Goal: Communication & Community: Answer question/provide support

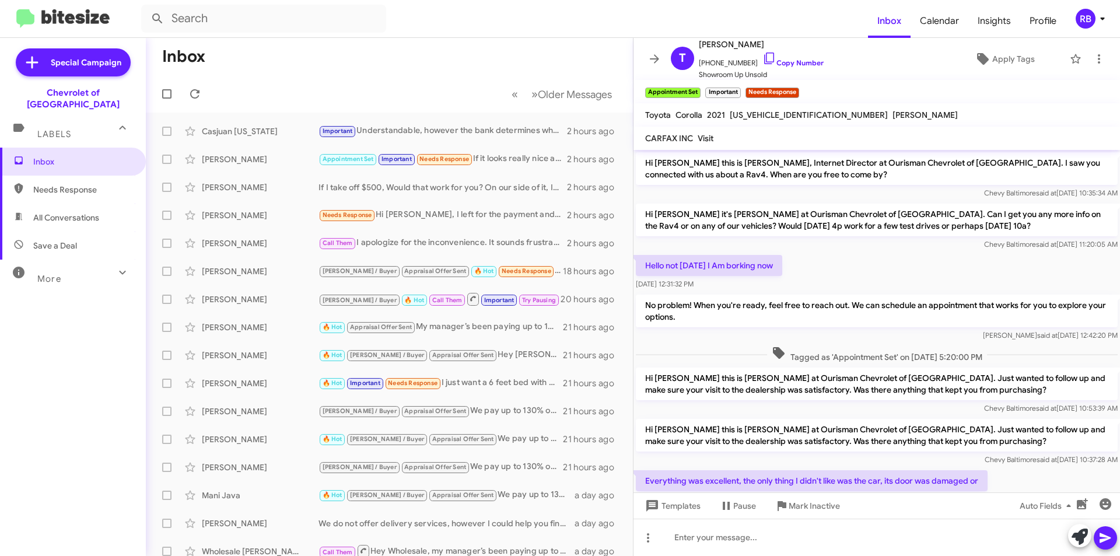
scroll to position [445, 0]
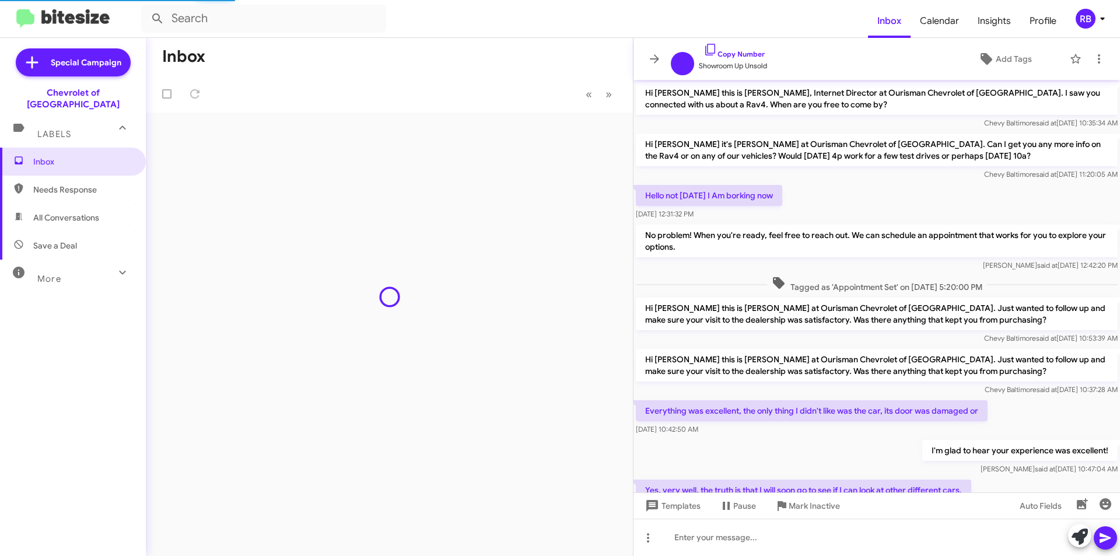
scroll to position [375, 0]
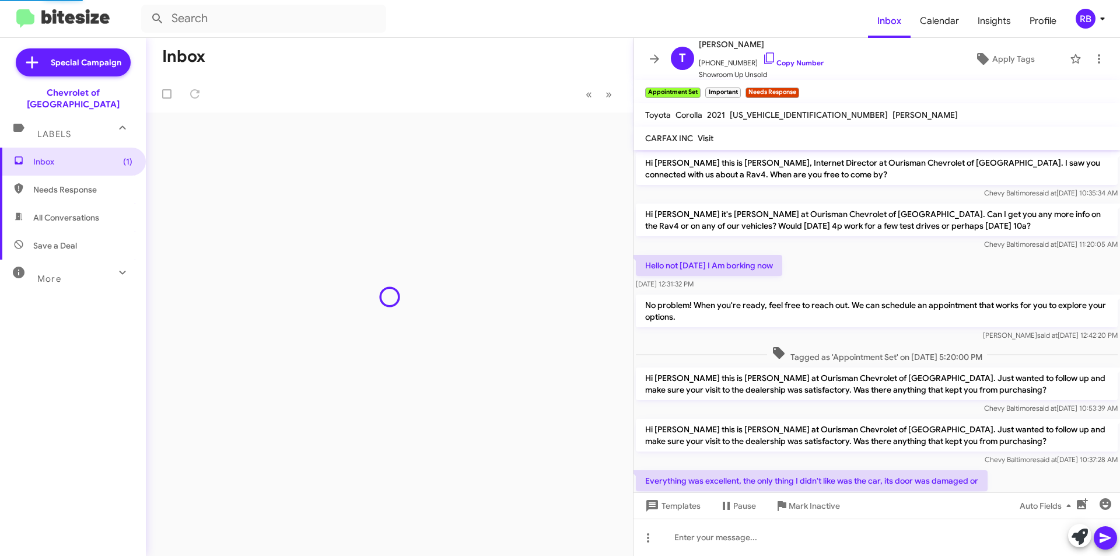
scroll to position [422, 0]
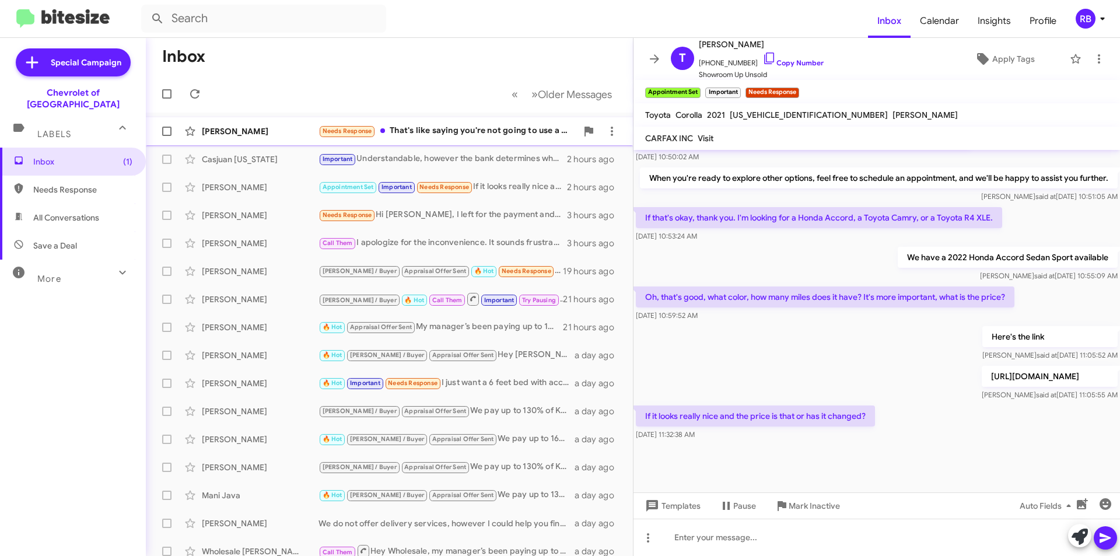
click at [466, 134] on div "Needs Response That's like saying you're not going to use a sold house as a com…" at bounding box center [448, 130] width 258 height 13
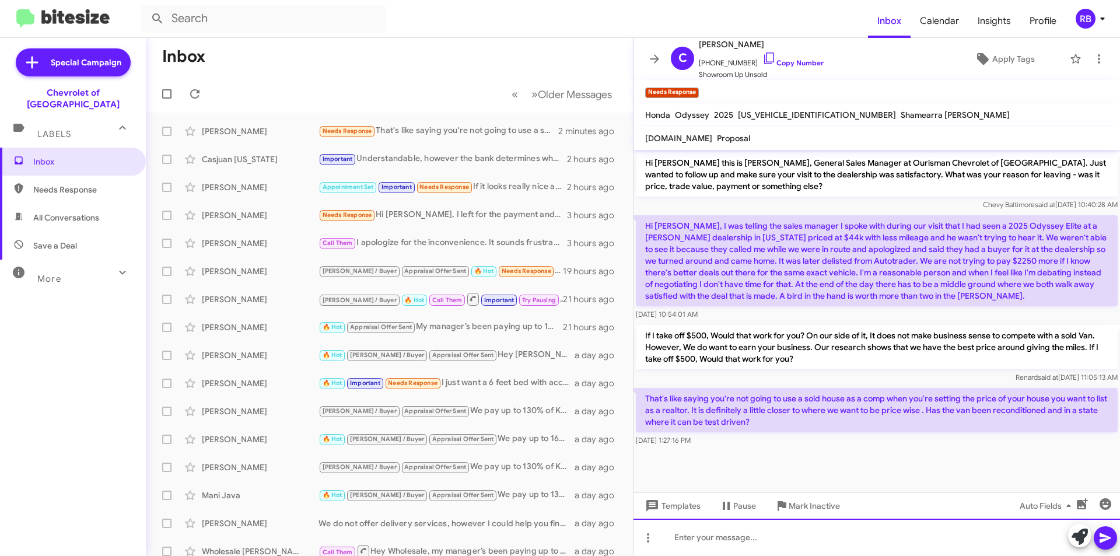
click at [705, 539] on div at bounding box center [877, 537] width 487 height 37
click at [800, 62] on link "Copy Number" at bounding box center [793, 62] width 61 height 9
click at [728, 541] on div at bounding box center [877, 537] width 487 height 37
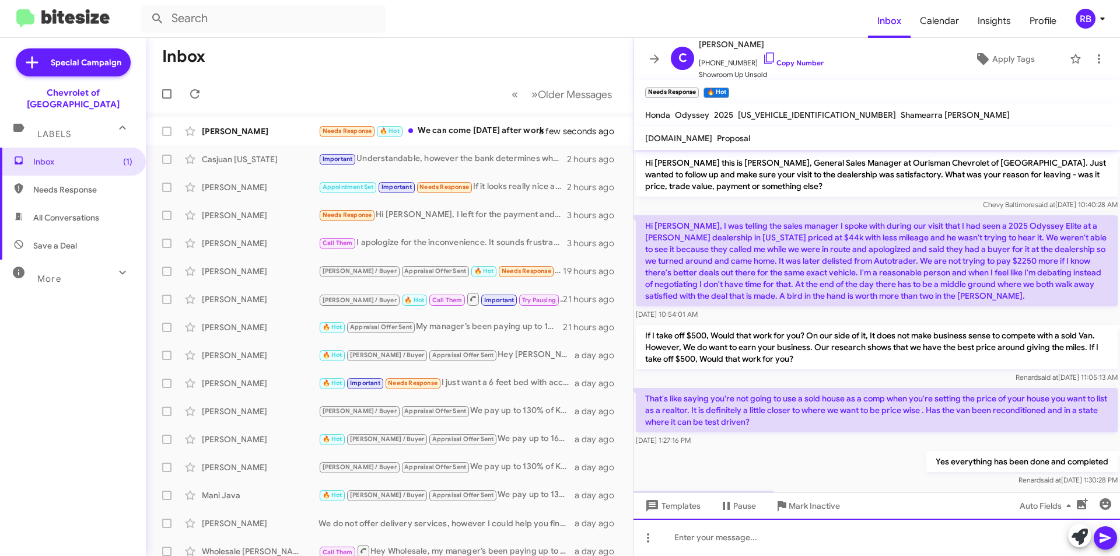
scroll to position [53, 0]
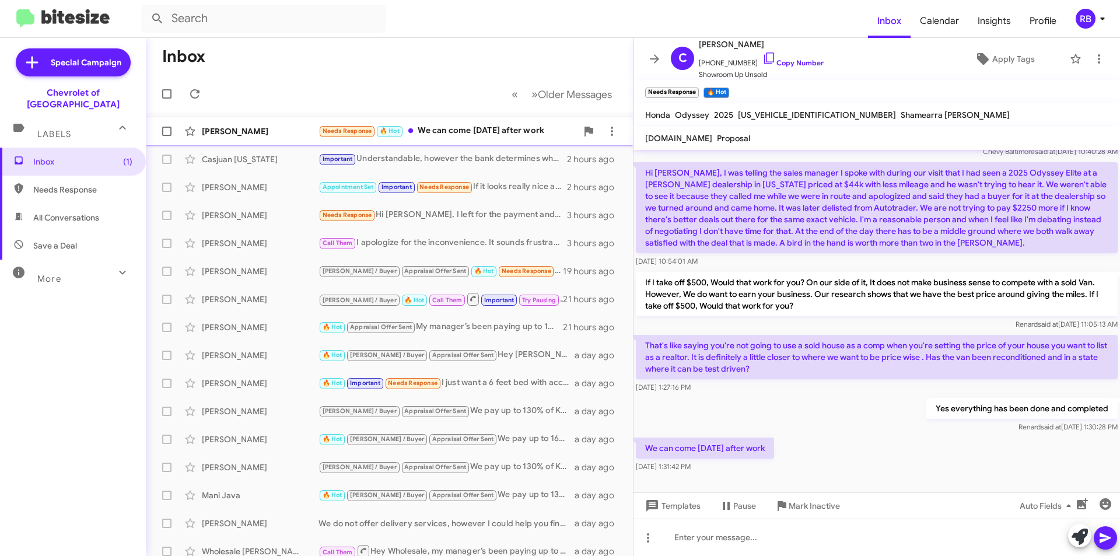
click at [467, 128] on div "Needs Response 🔥 Hot We can come today after work" at bounding box center [448, 130] width 258 height 13
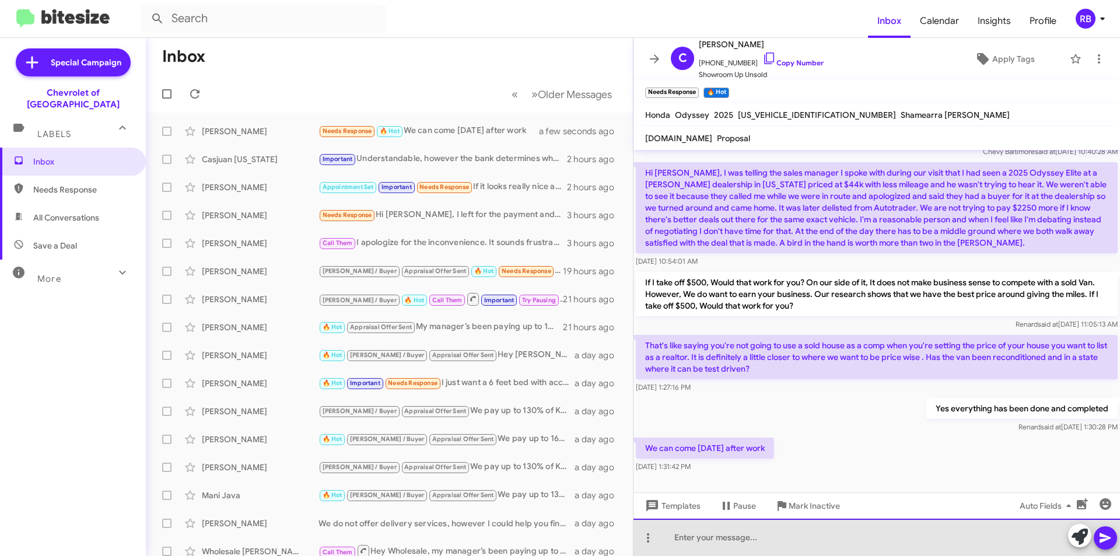
click at [726, 546] on div at bounding box center [877, 537] width 487 height 37
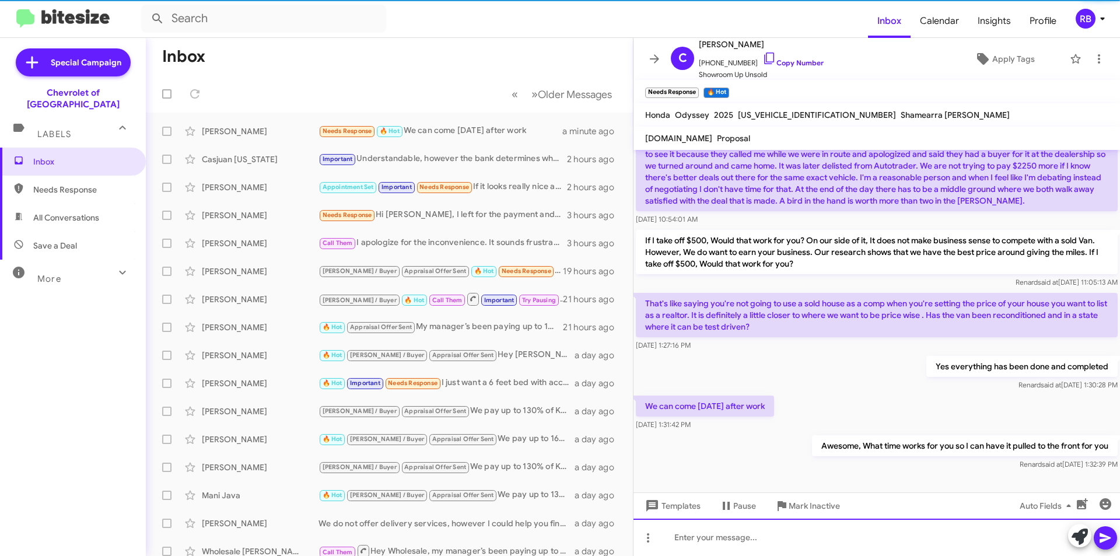
scroll to position [96, 0]
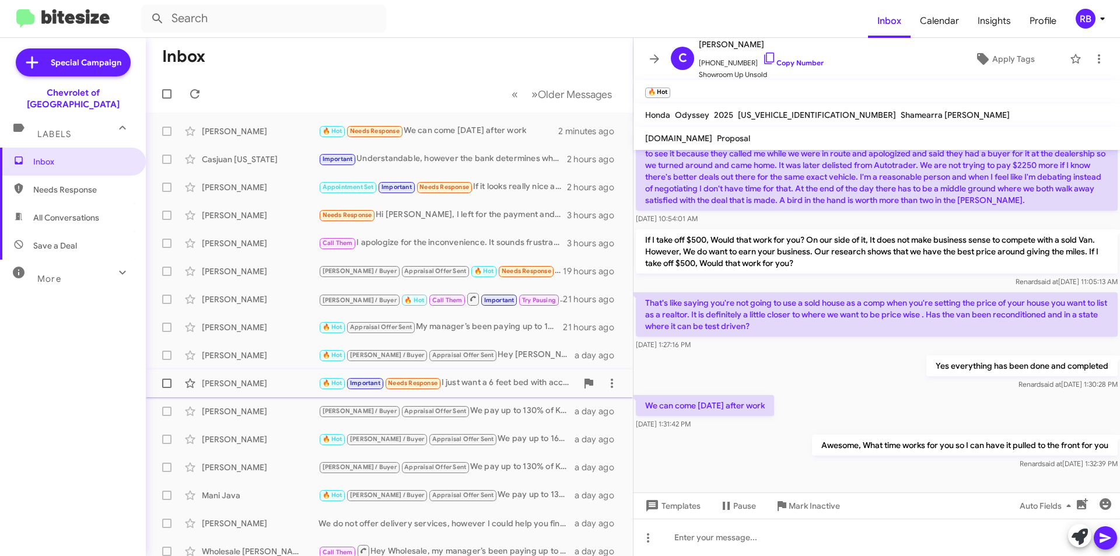
click at [511, 385] on div "🔥 Hot Important Needs Response I just want a 6 feet bed with access cab" at bounding box center [448, 382] width 258 height 13
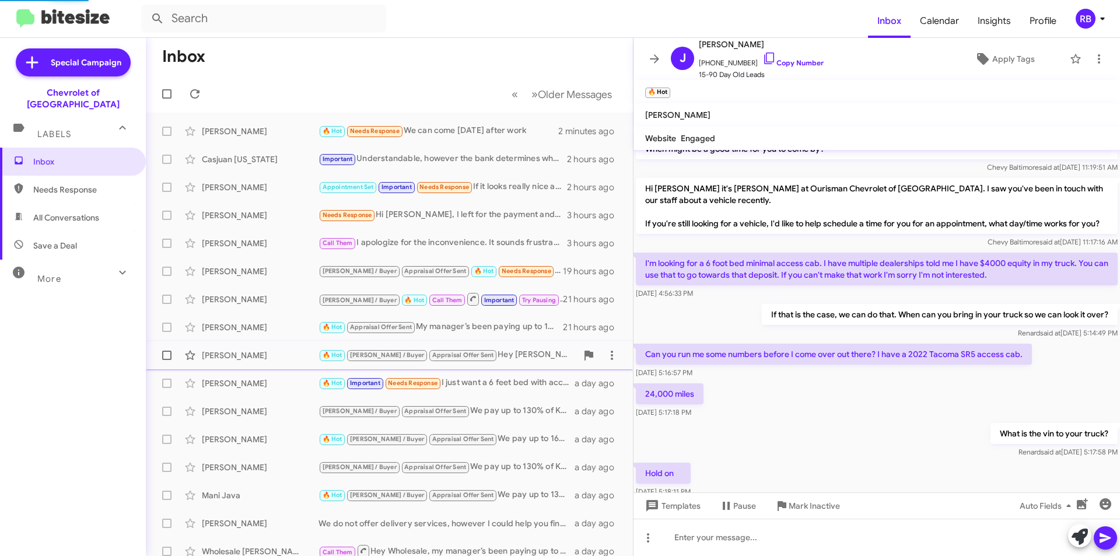
scroll to position [673, 0]
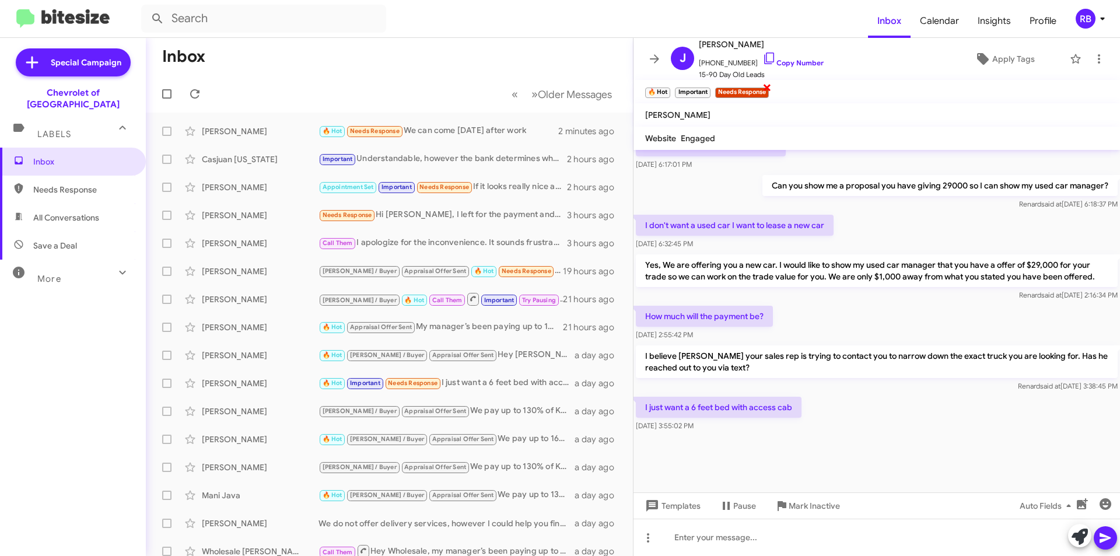
click at [768, 89] on span "×" at bounding box center [767, 87] width 9 height 14
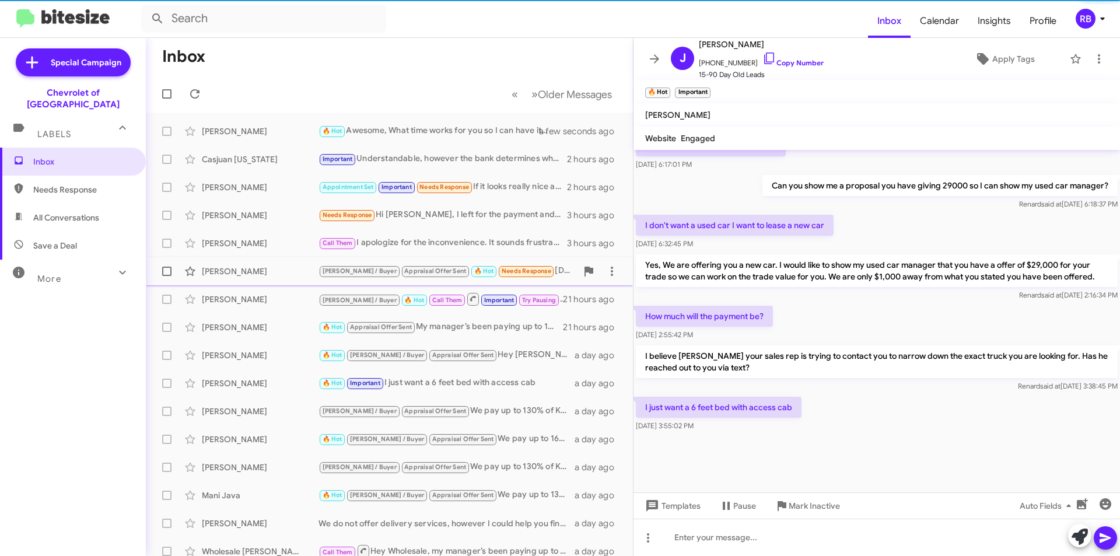
click at [536, 274] on div "J.C. / Buyer Appraisal Offer Sent 🔥 Hot Needs Response Saturday" at bounding box center [448, 270] width 258 height 13
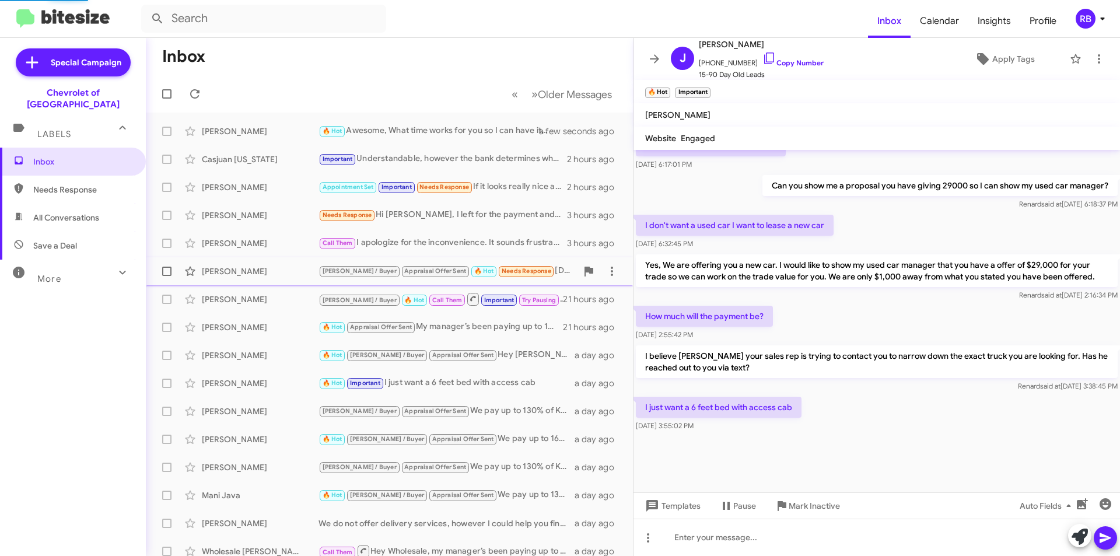
scroll to position [28, 0]
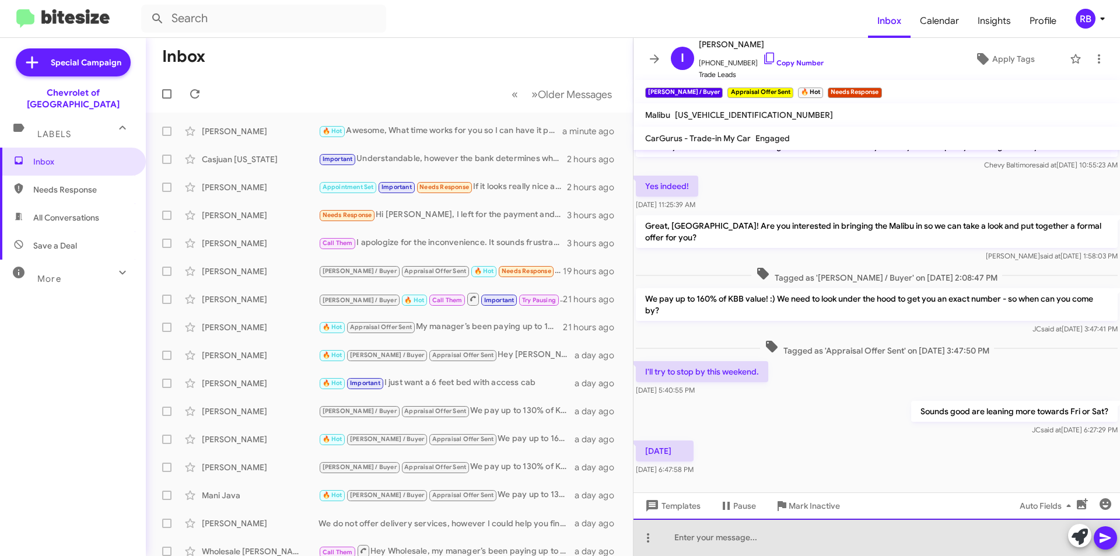
click at [722, 543] on div at bounding box center [877, 537] width 487 height 37
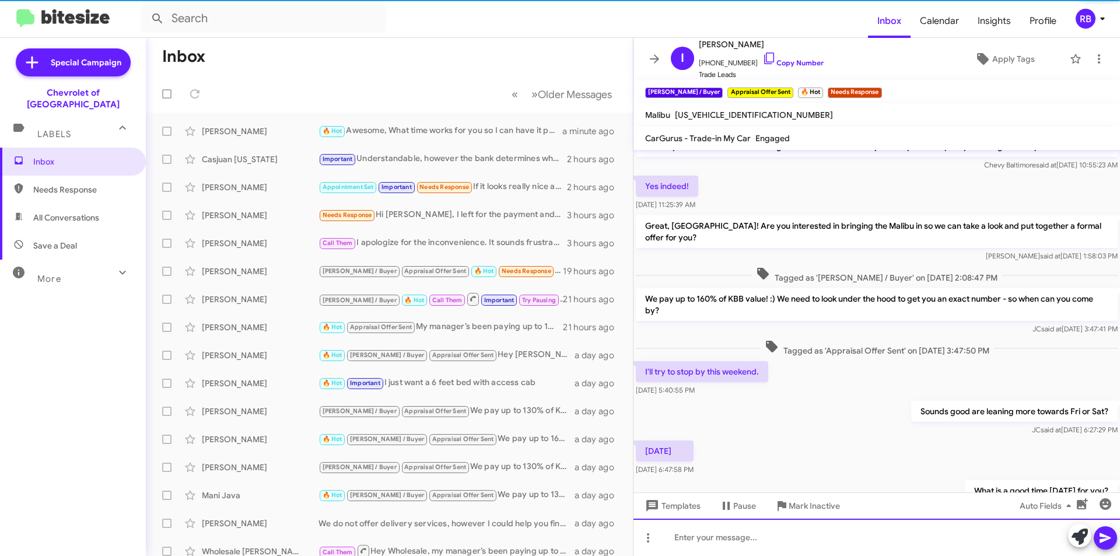
scroll to position [71, 0]
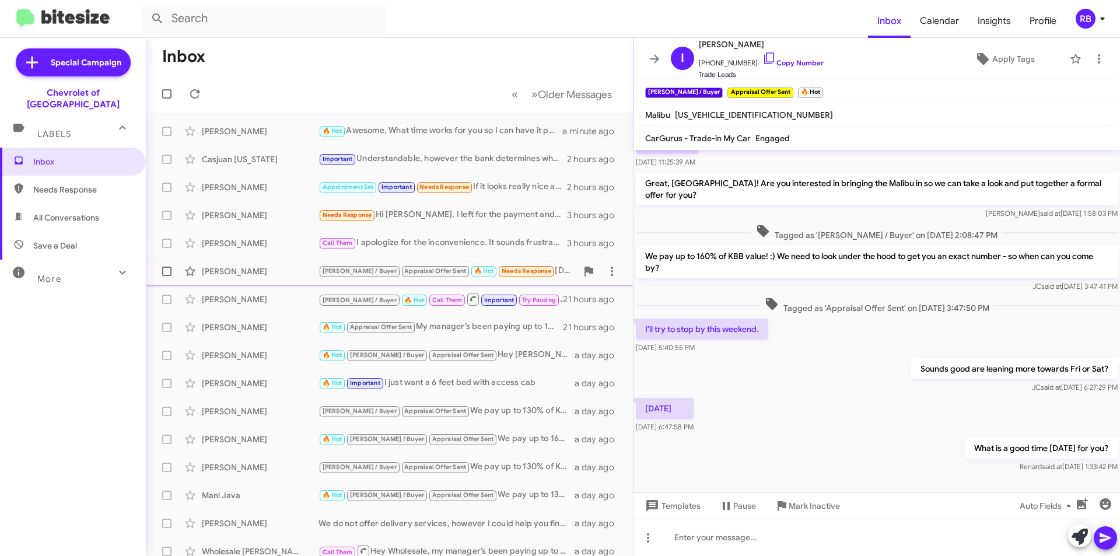
click at [533, 271] on div "J.C. / Buyer Appraisal Offer Sent 🔥 Hot Needs Response Saturday" at bounding box center [448, 270] width 258 height 13
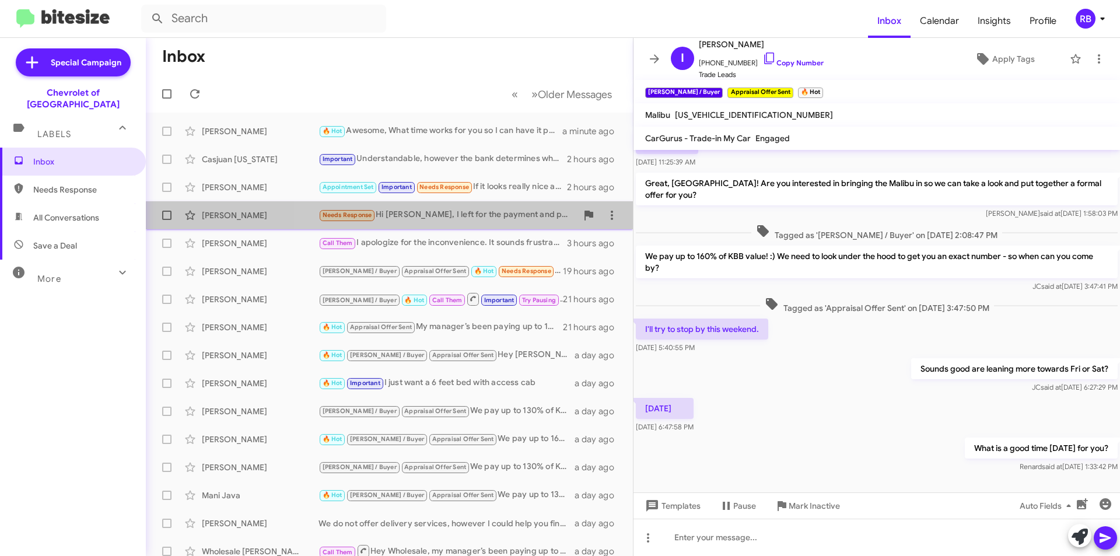
click at [466, 219] on div "Needs Response Hi Blake, I left for the payment and price. Online it was marked…" at bounding box center [448, 214] width 258 height 13
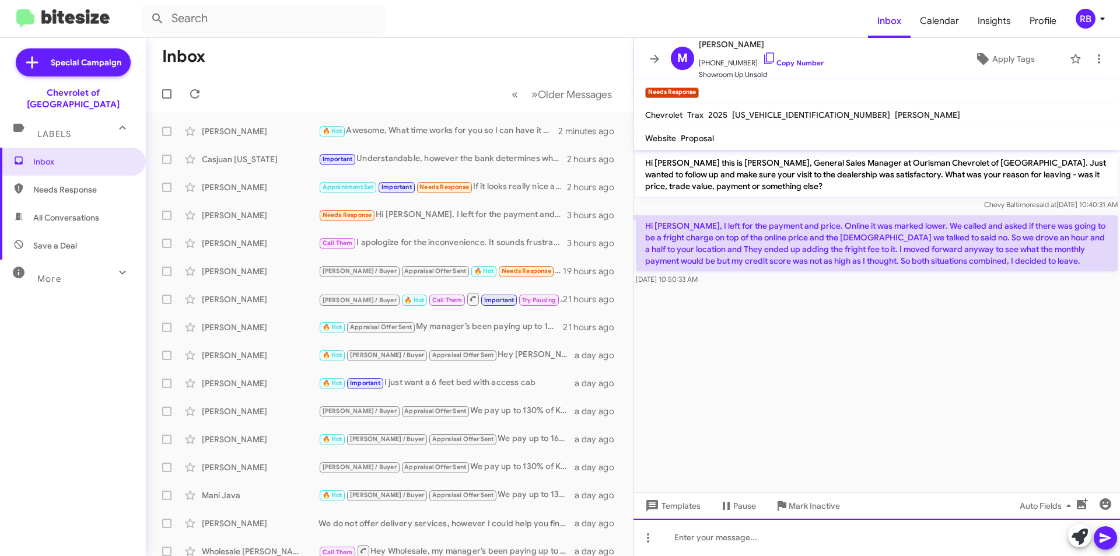
click at [715, 547] on div at bounding box center [877, 537] width 487 height 37
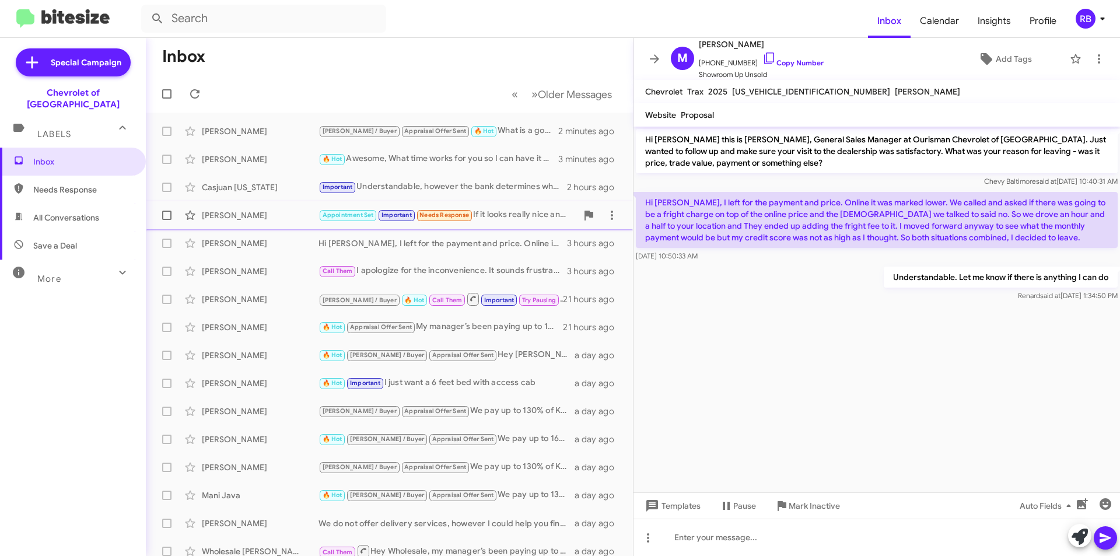
click at [513, 216] on div "Appointment Set Important Needs Response If it looks really nice and the price …" at bounding box center [448, 214] width 258 height 13
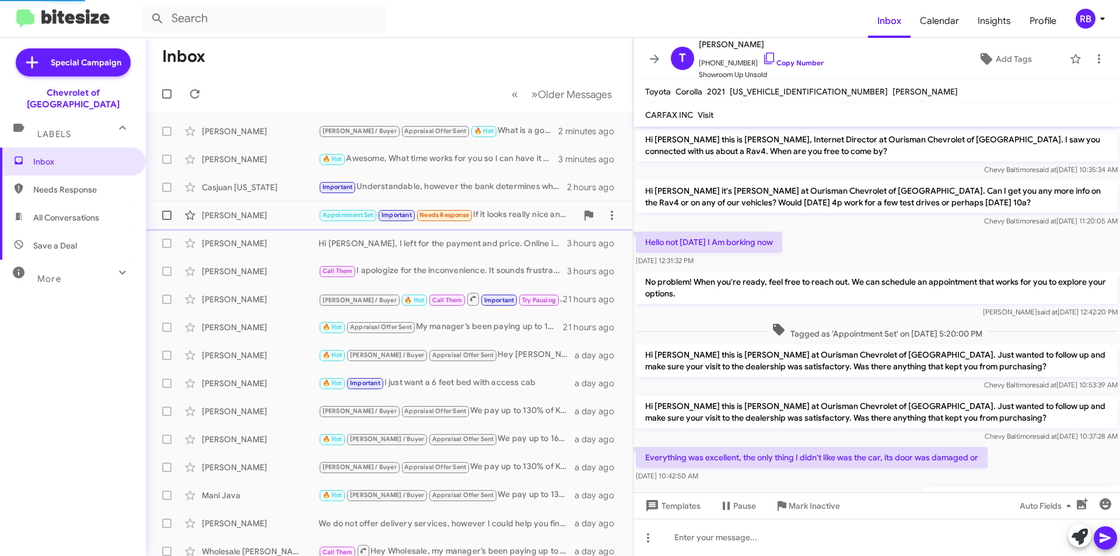
scroll to position [422, 0]
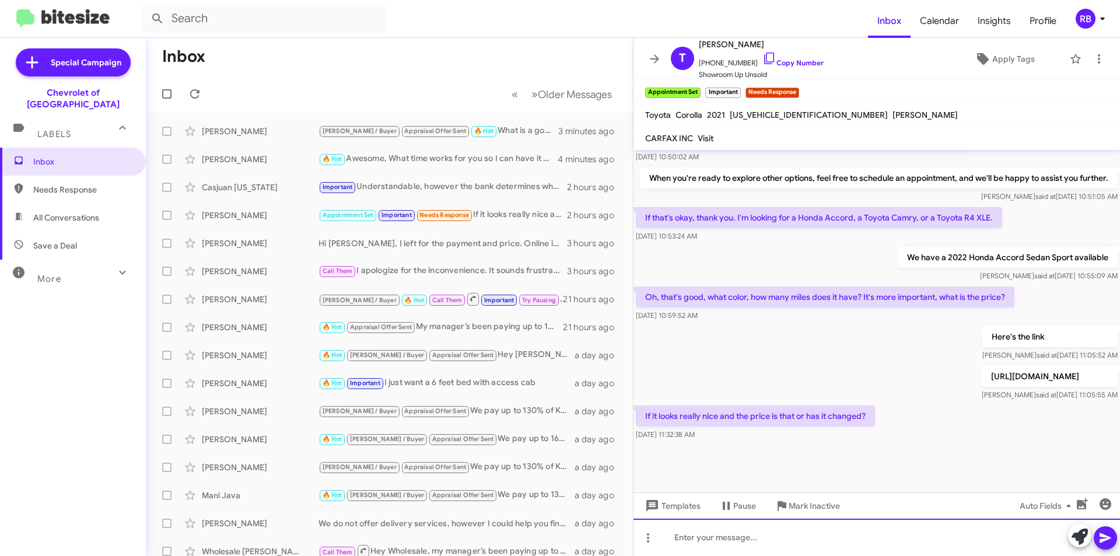
click at [701, 532] on div at bounding box center [877, 537] width 487 height 37
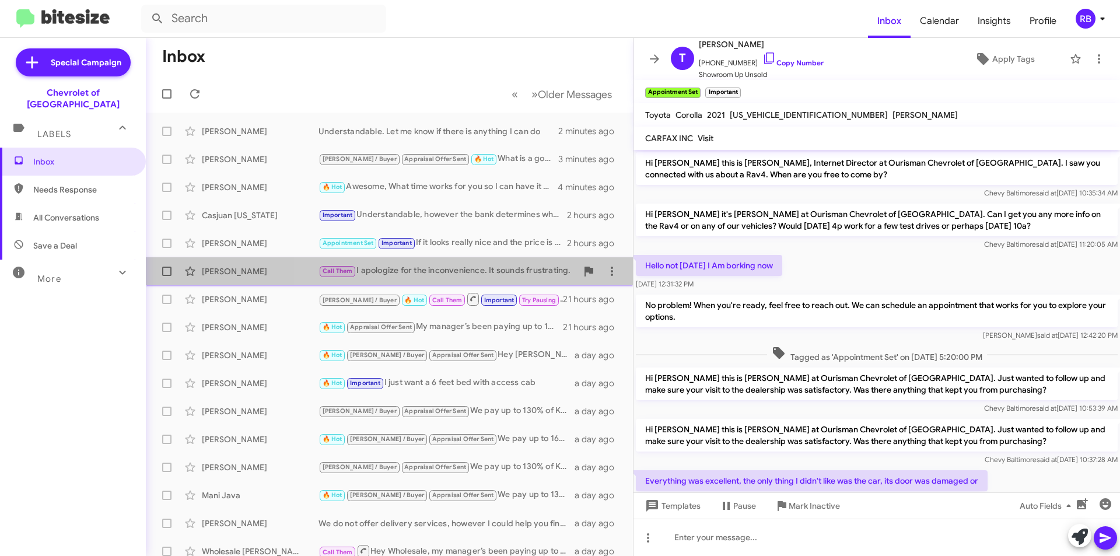
click at [474, 271] on div "Call Them I apologize for the inconvenience. It sounds frustrating." at bounding box center [448, 270] width 258 height 13
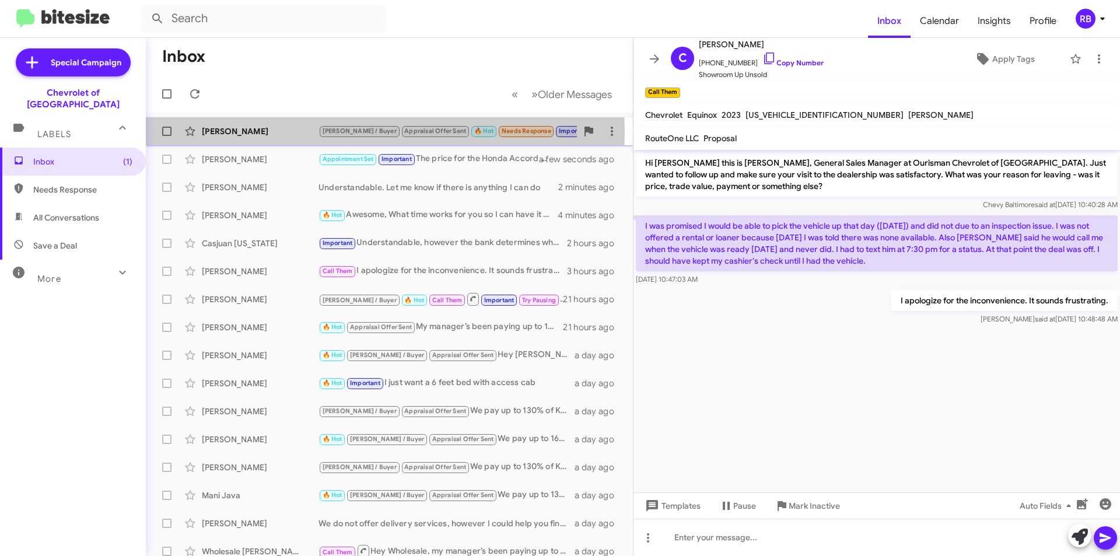
click at [301, 132] on div "[PERSON_NAME]" at bounding box center [260, 131] width 117 height 12
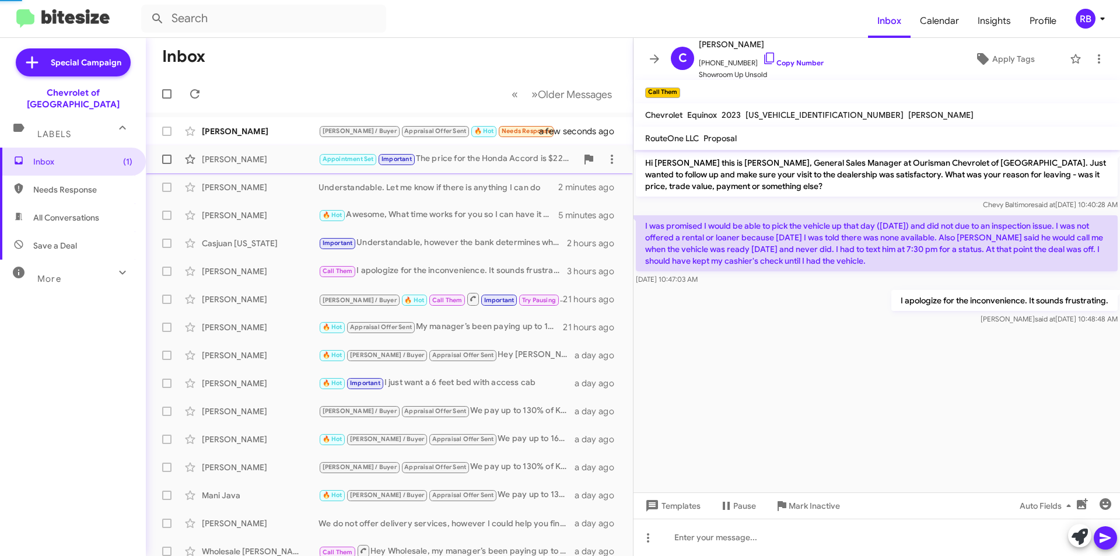
scroll to position [113, 0]
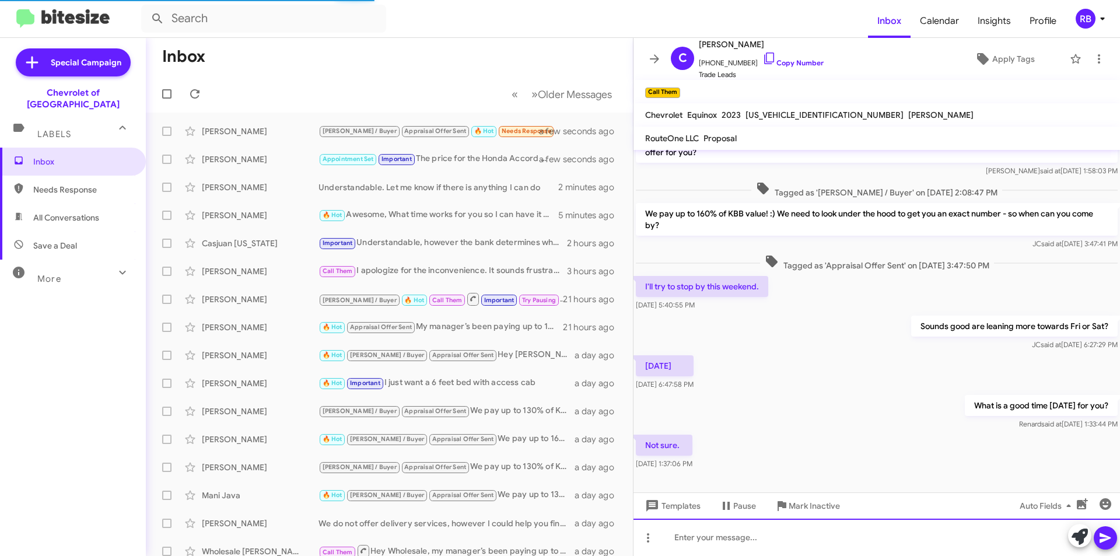
click at [698, 536] on div at bounding box center [877, 537] width 487 height 37
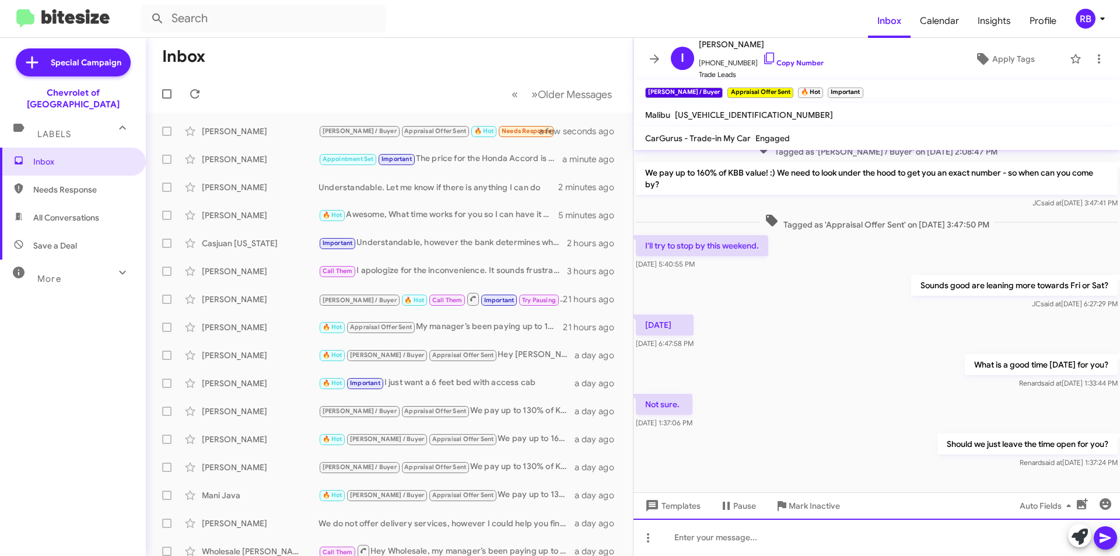
scroll to position [156, 0]
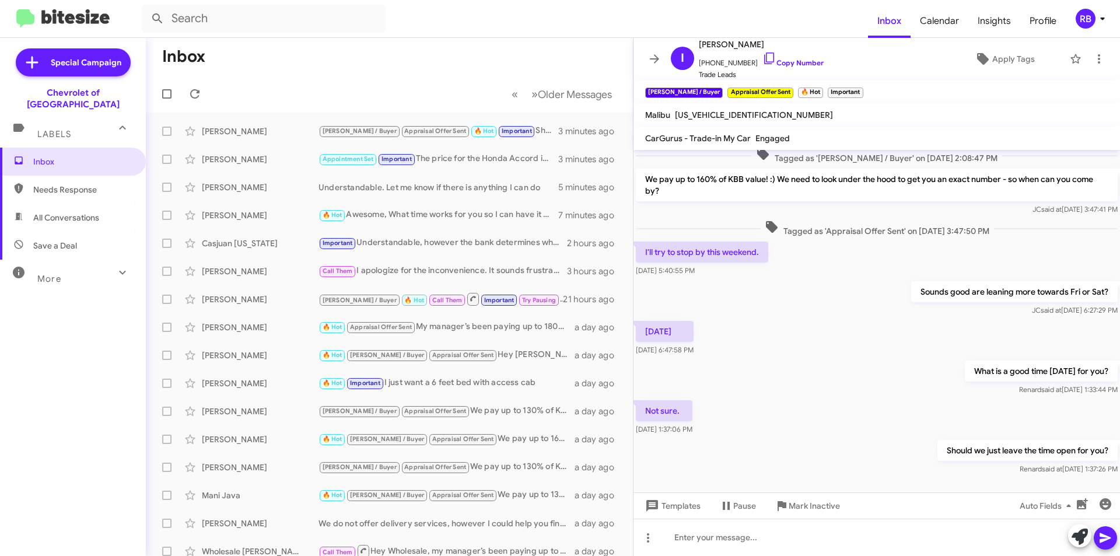
scroll to position [156, 0]
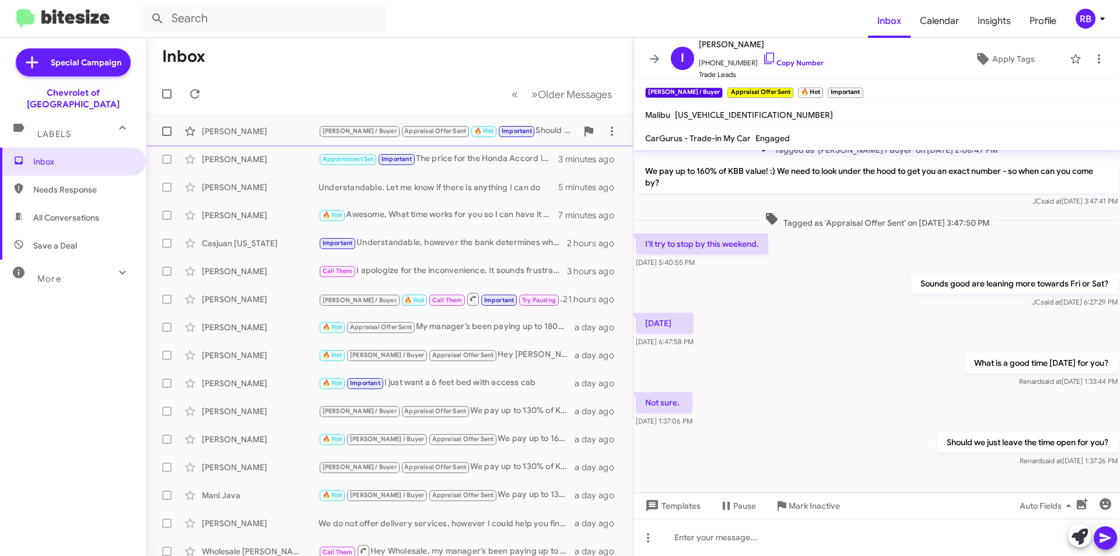
click at [518, 125] on div "J.C. / Buyer Appraisal Offer Sent 🔥 Hot Important Should we just leave the time…" at bounding box center [448, 130] width 258 height 13
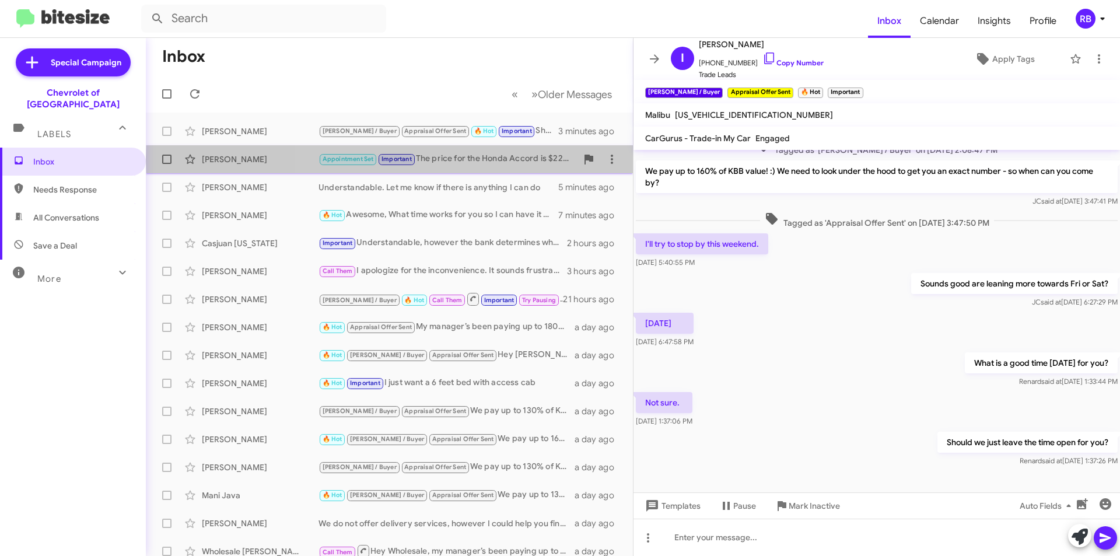
click at [506, 159] on div "Appointment Set Important The price for the Honda Accord is $22,750" at bounding box center [448, 158] width 258 height 13
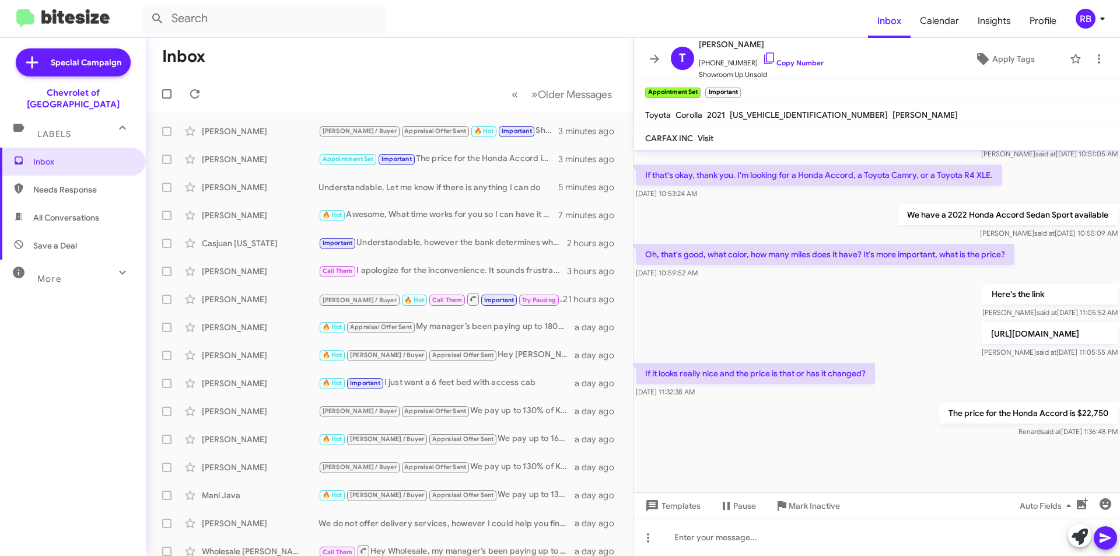
scroll to position [488, 0]
click at [520, 129] on div "J.C. / Buyer Appraisal Offer Sent 🔥 Hot Important Should we just leave the time…" at bounding box center [448, 130] width 258 height 13
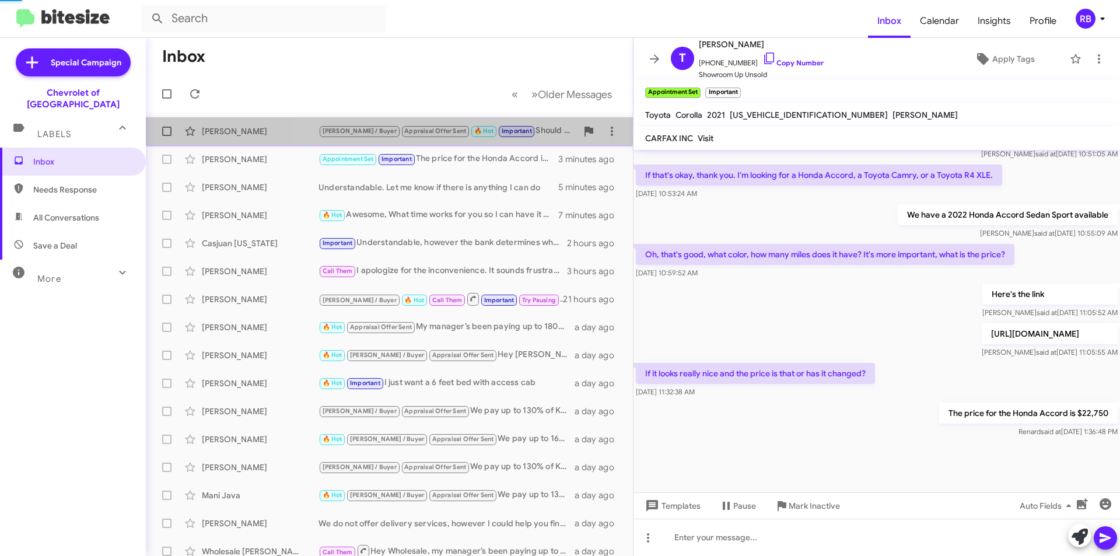
scroll to position [156, 0]
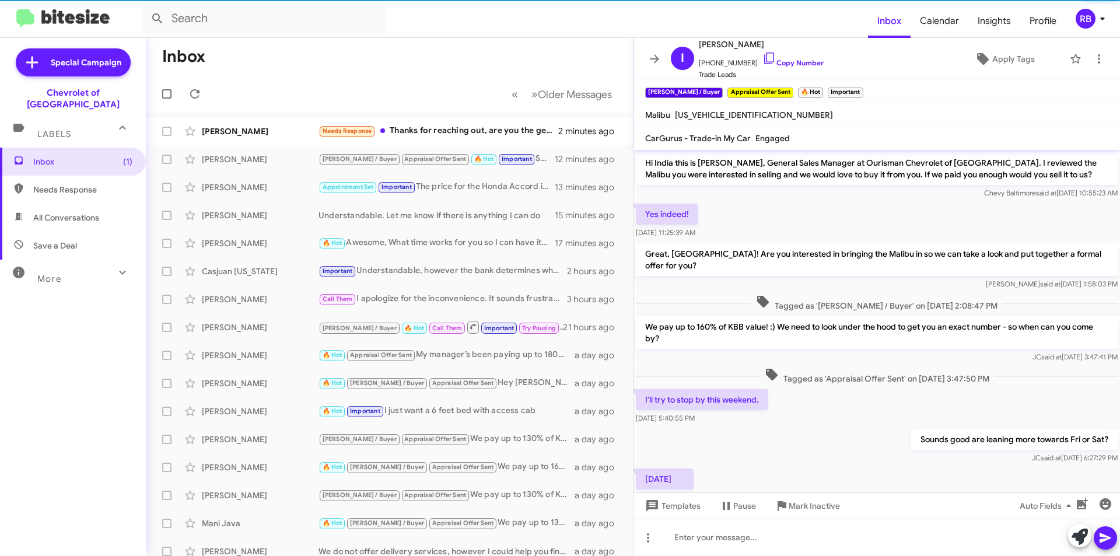
scroll to position [132, 0]
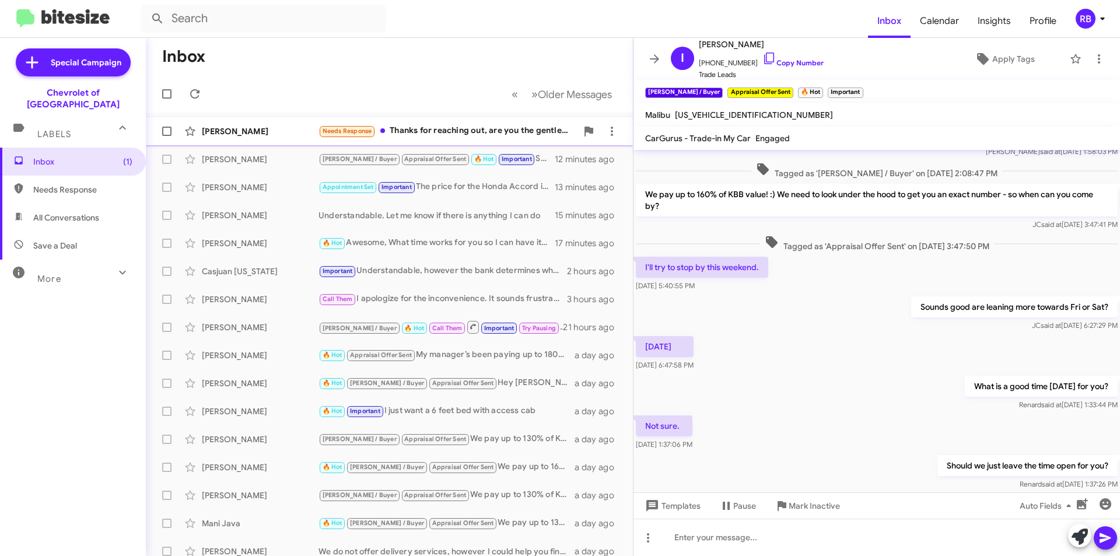
click at [499, 133] on div "Needs Response Thanks for reaching out, are you the gentleman who was at the ta…" at bounding box center [448, 130] width 258 height 13
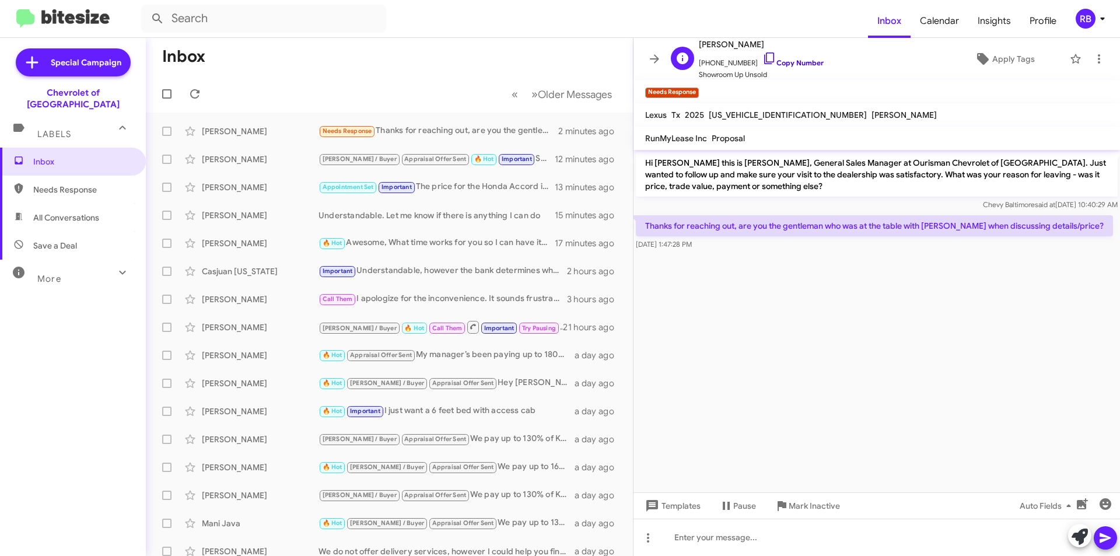
click at [799, 64] on link "Copy Number" at bounding box center [793, 62] width 61 height 9
click at [719, 534] on div at bounding box center [877, 537] width 487 height 37
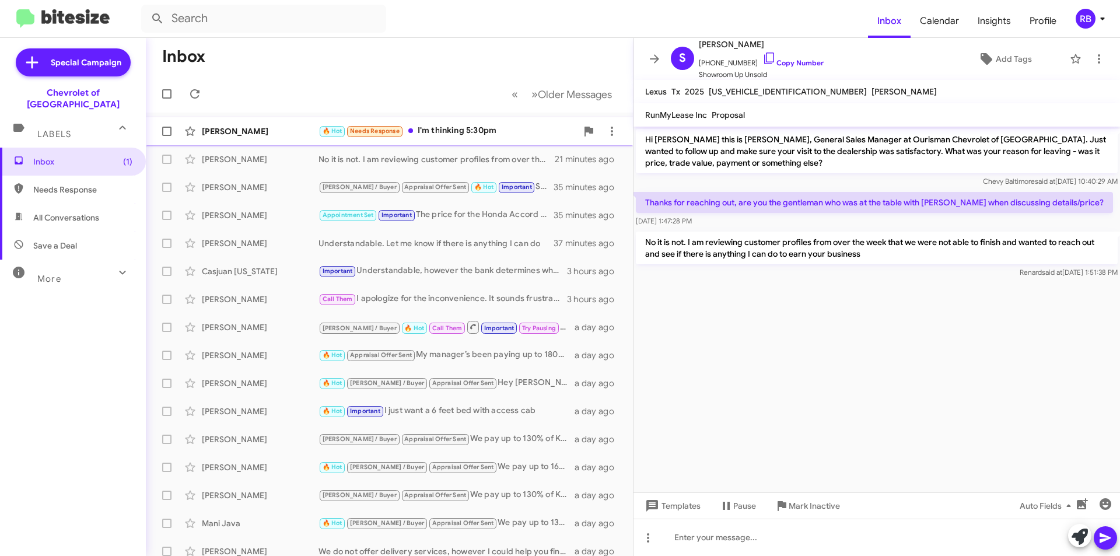
click at [467, 142] on div "[PERSON_NAME] 🔥 Hot Needs Response I'm thinking 5:30pm 3 minutes ago" at bounding box center [389, 131] width 469 height 23
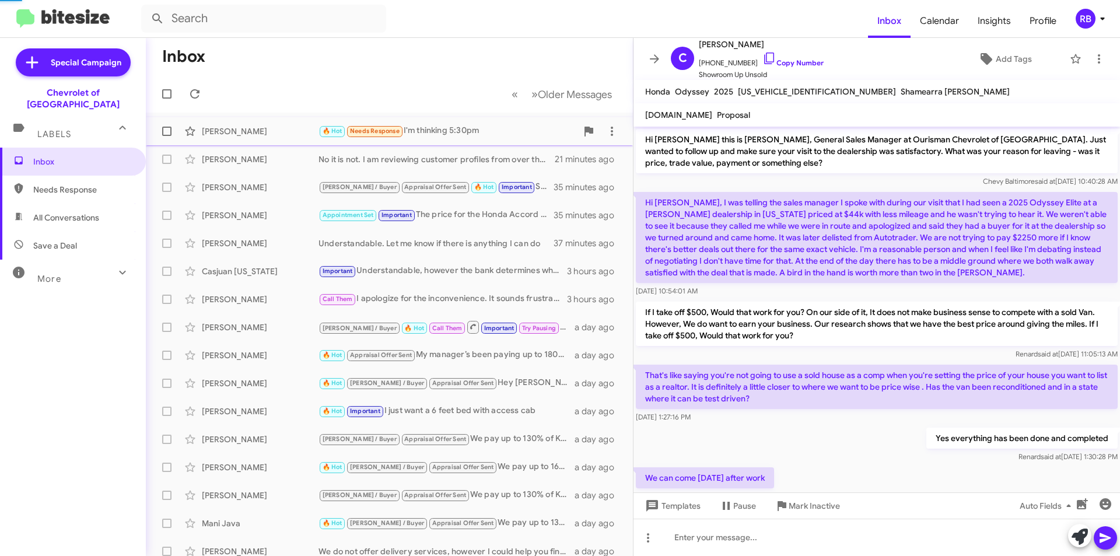
scroll to position [115, 0]
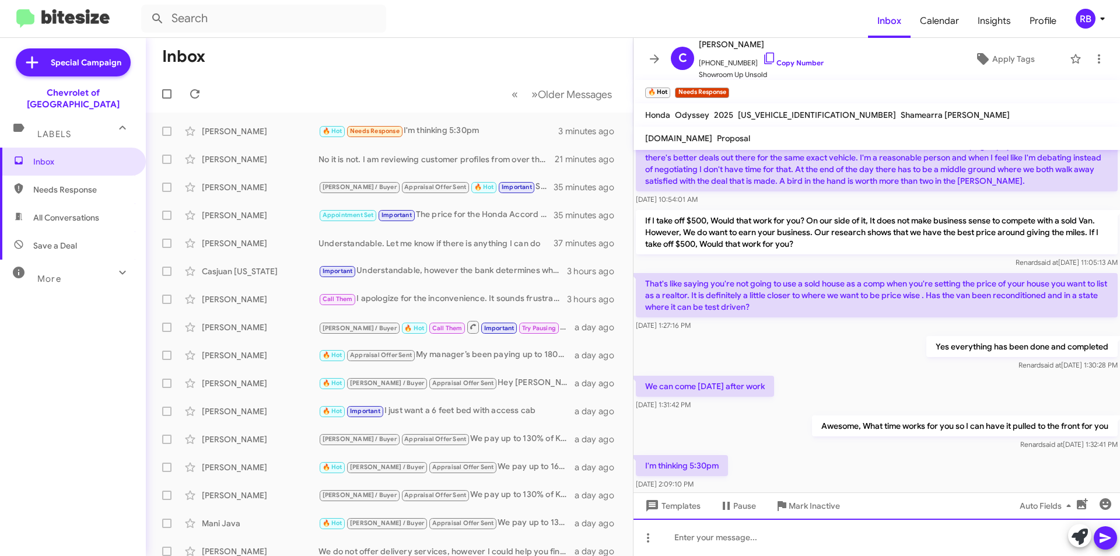
click at [746, 541] on div at bounding box center [877, 537] width 487 height 37
click at [1107, 540] on icon at bounding box center [1106, 538] width 14 height 14
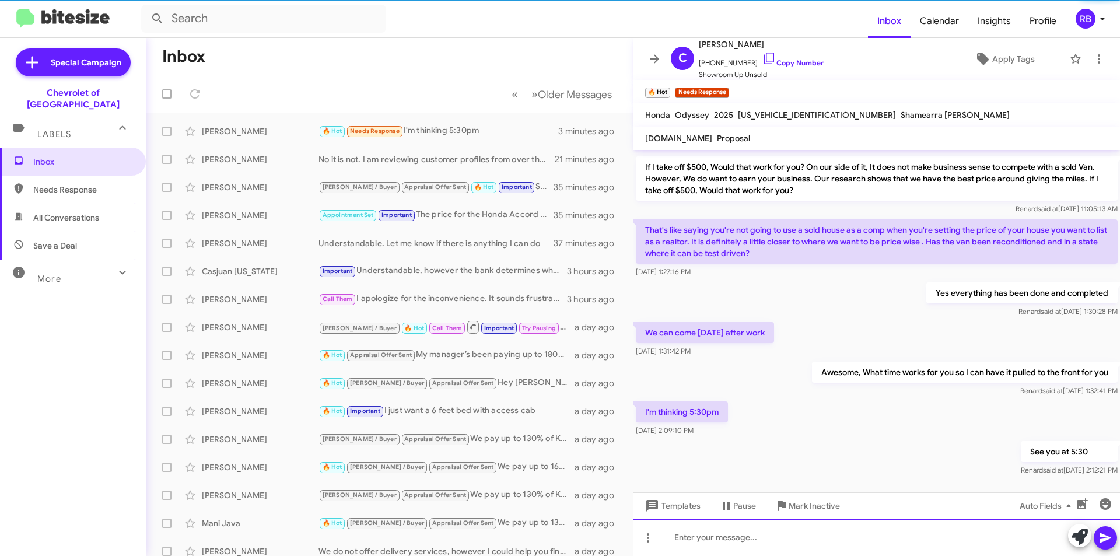
scroll to position [181, 0]
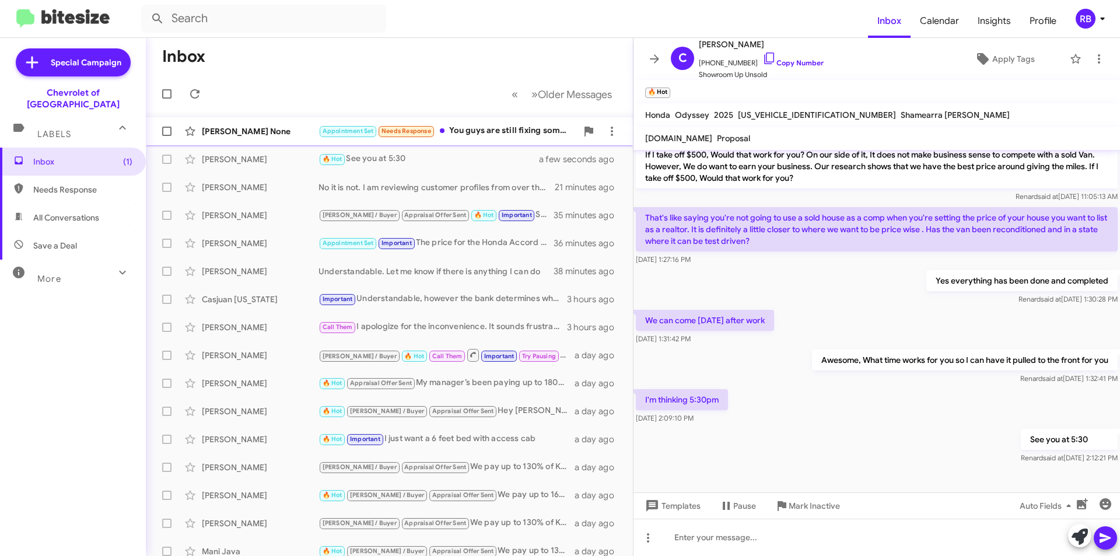
click at [490, 134] on div "Appointment Set Needs Response You guys are still fixing some stuff on the truc…" at bounding box center [448, 130] width 258 height 13
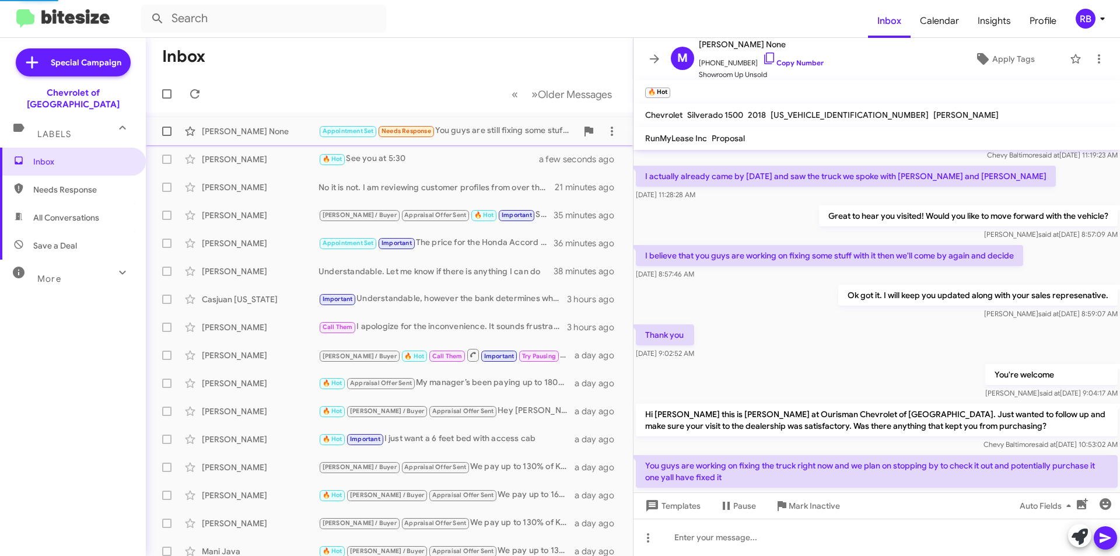
scroll to position [449, 0]
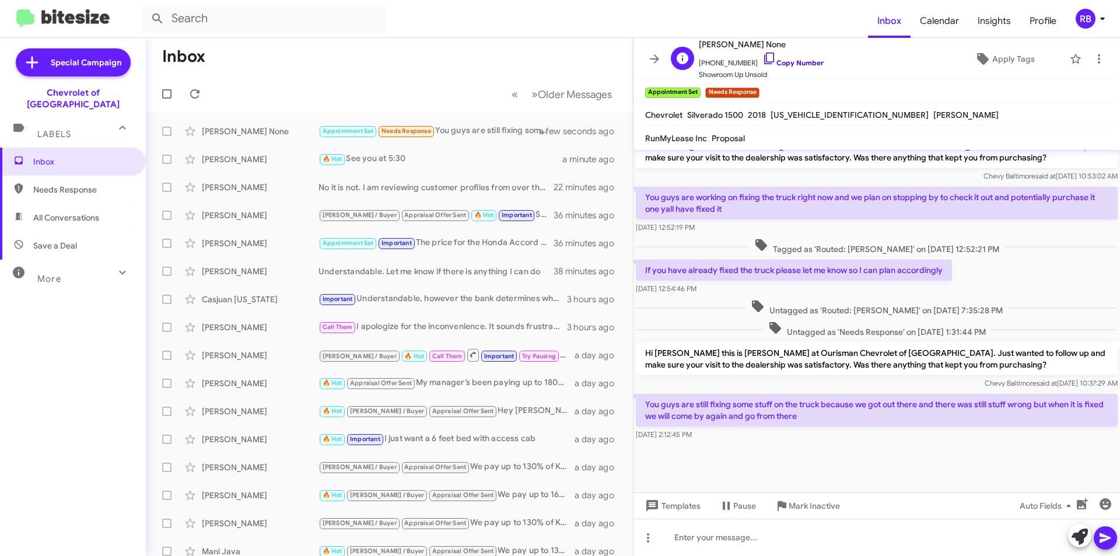
click at [795, 64] on link "Copy Number" at bounding box center [793, 62] width 61 height 9
click at [792, 63] on link "Copy Number" at bounding box center [793, 62] width 61 height 9
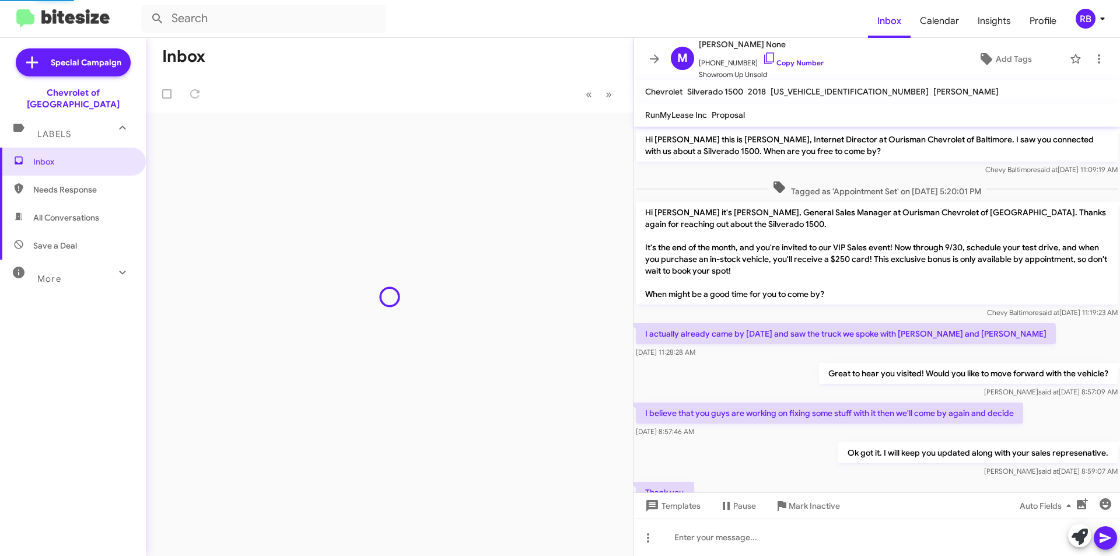
scroll to position [426, 0]
